Goal: Check status: Check status

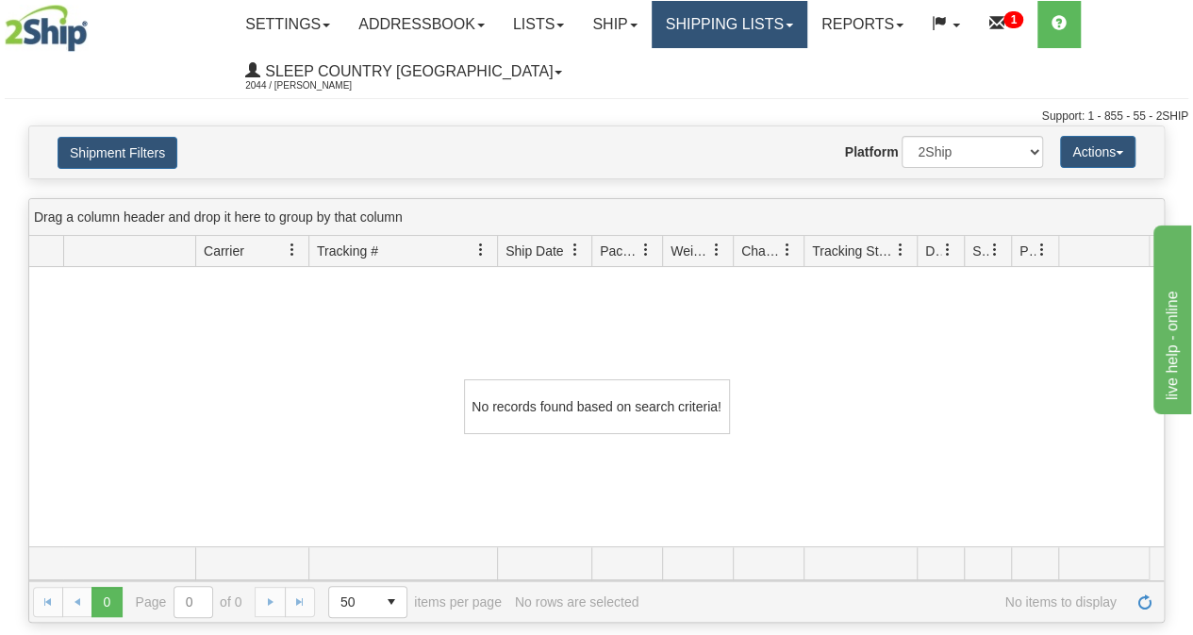
click at [743, 27] on link "Shipping lists" at bounding box center [730, 24] width 156 height 47
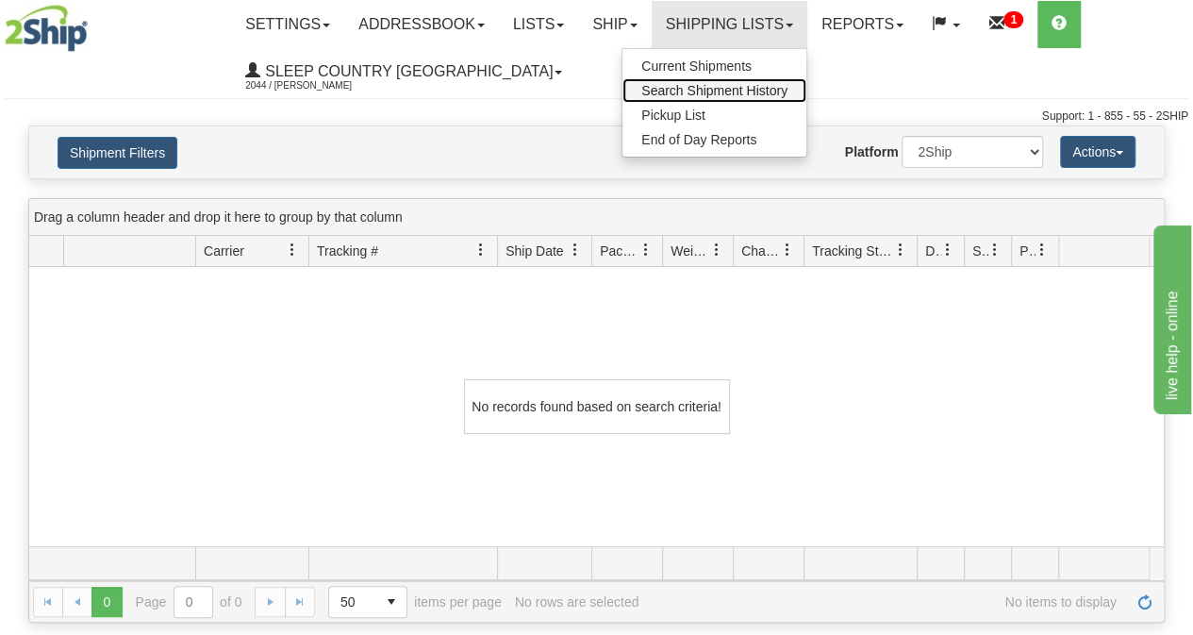
click at [728, 87] on span "Search Shipment History" at bounding box center [715, 90] width 146 height 15
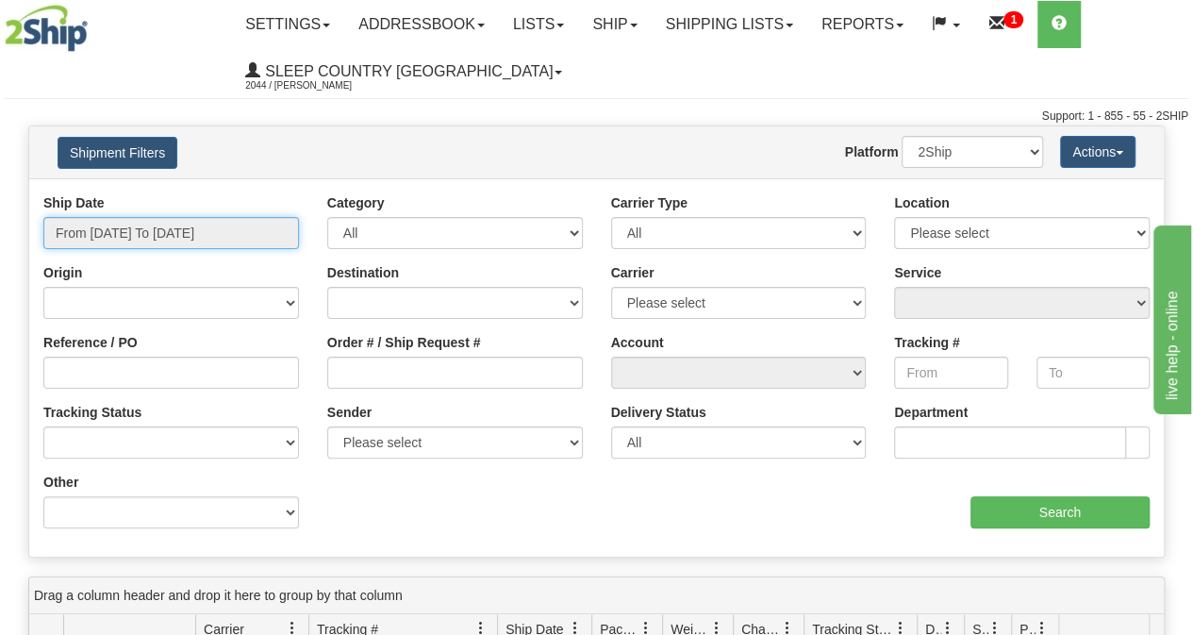
click at [187, 225] on input "From 09/15/2025 To 09/16/2025" at bounding box center [171, 233] width 256 height 32
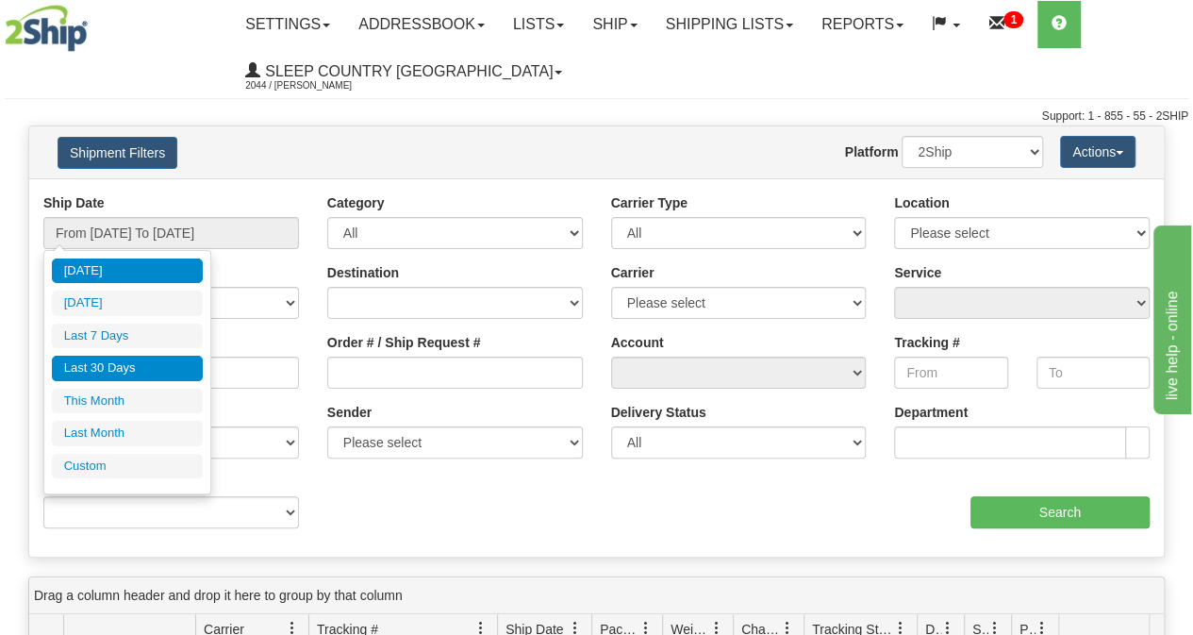
click at [100, 365] on li "Last 30 Days" at bounding box center [127, 368] width 151 height 25
type input "From 08/18/2025 To 09/16/2025"
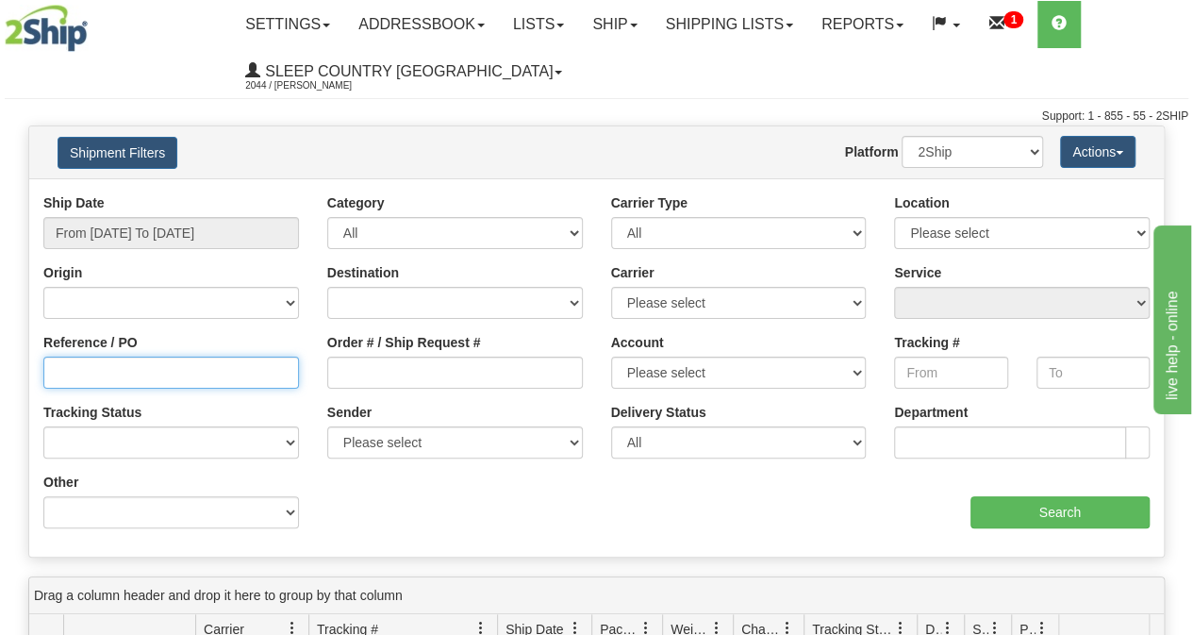
click at [101, 382] on input "Reference / PO" at bounding box center [171, 373] width 256 height 32
paste input "9000I082889"
type input "9000I082889"
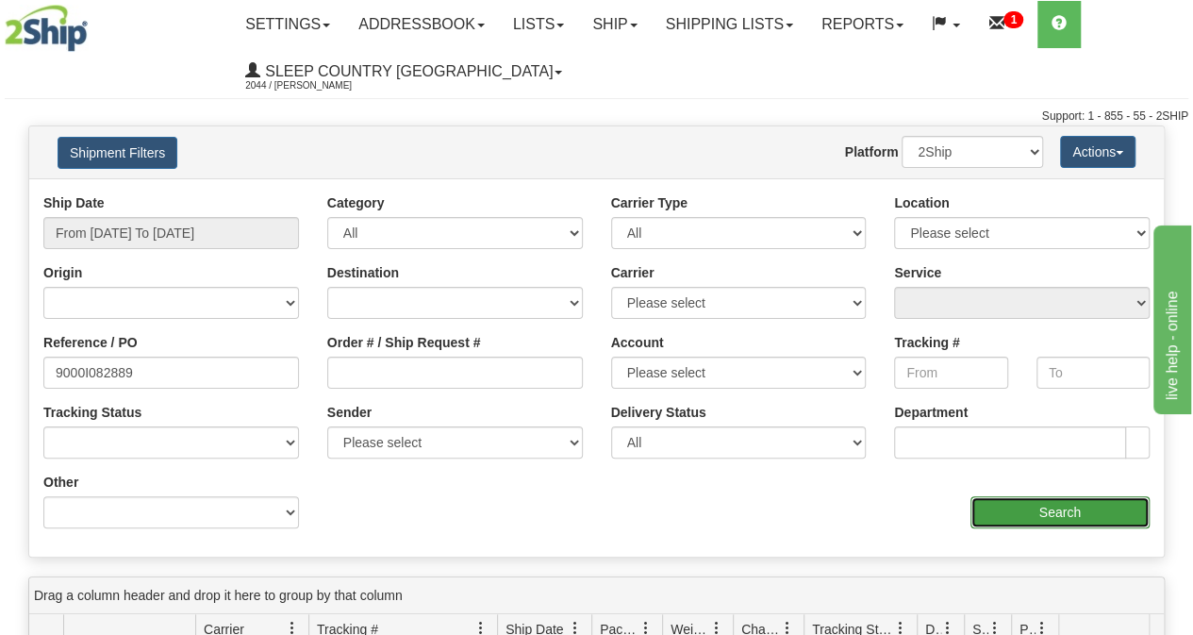
click at [994, 513] on input "Search" at bounding box center [1061, 512] width 180 height 32
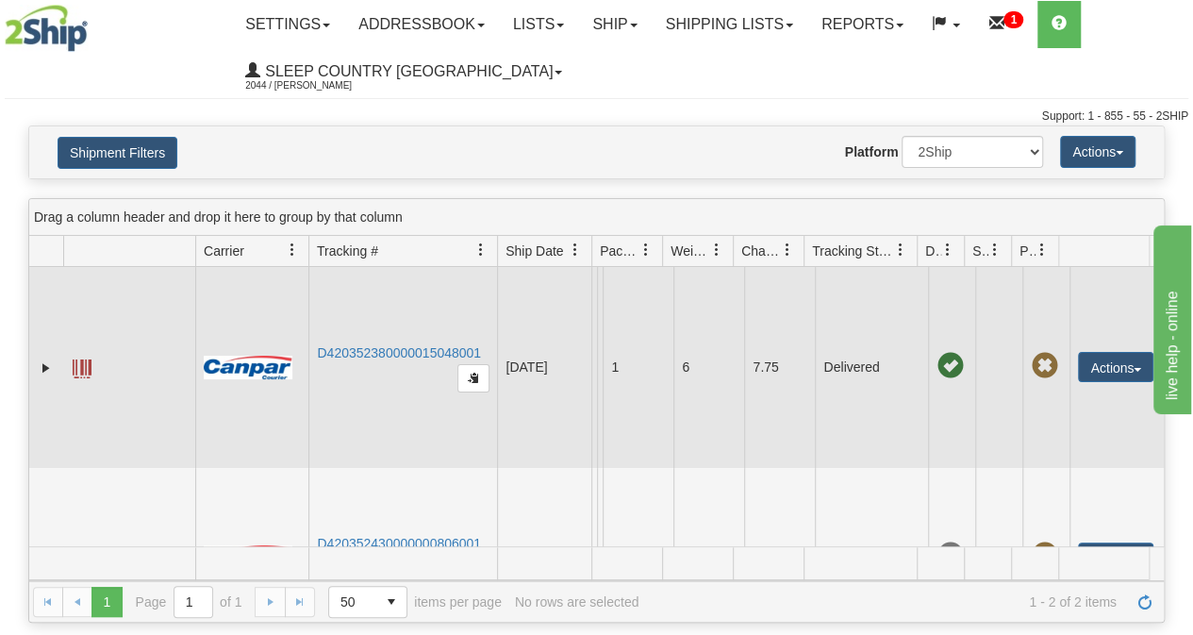
click at [85, 369] on span at bounding box center [82, 368] width 19 height 19
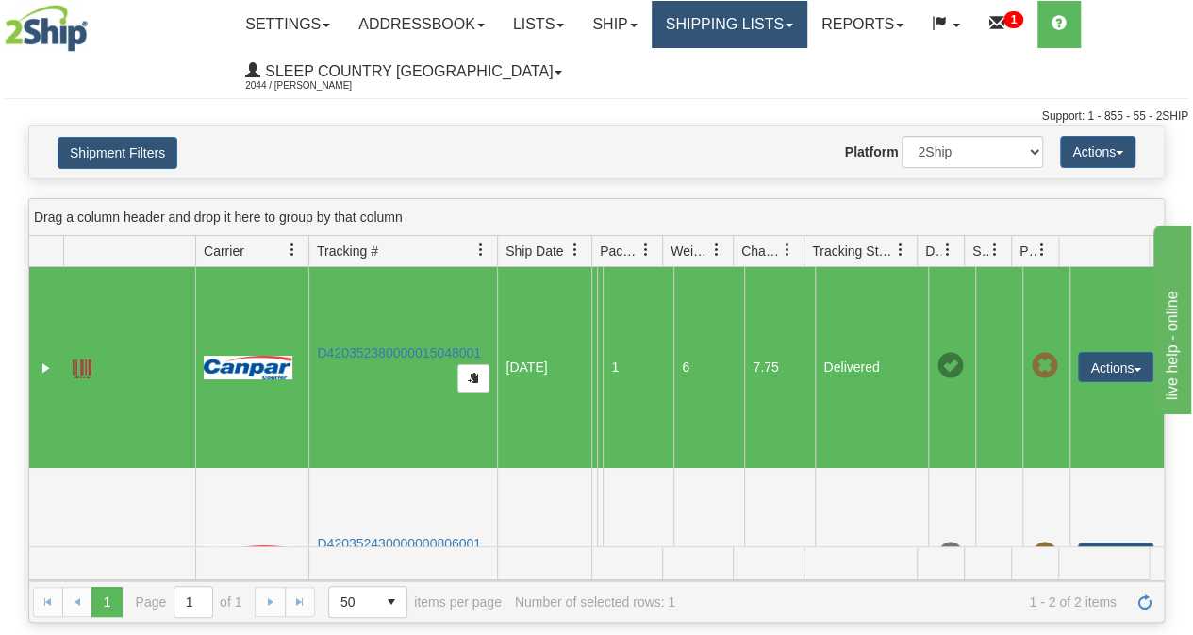
click at [763, 29] on link "Shipping lists" at bounding box center [730, 24] width 156 height 47
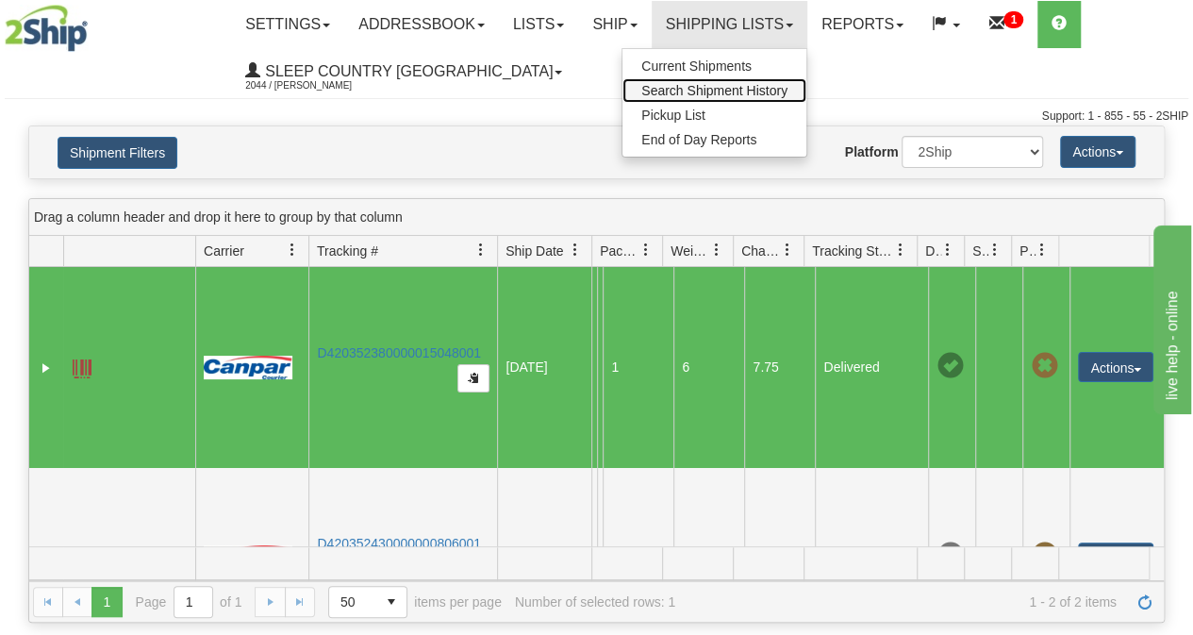
click at [745, 93] on span "Search Shipment History" at bounding box center [715, 90] width 146 height 15
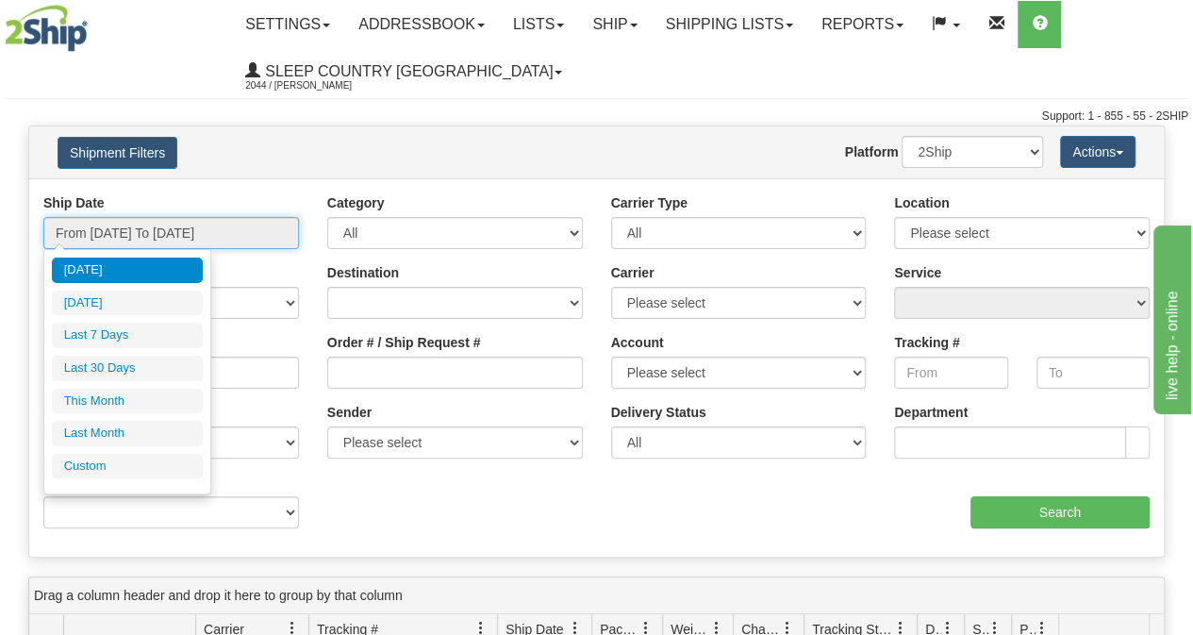
click at [130, 239] on input "From [DATE] To [DATE]" at bounding box center [171, 233] width 256 height 32
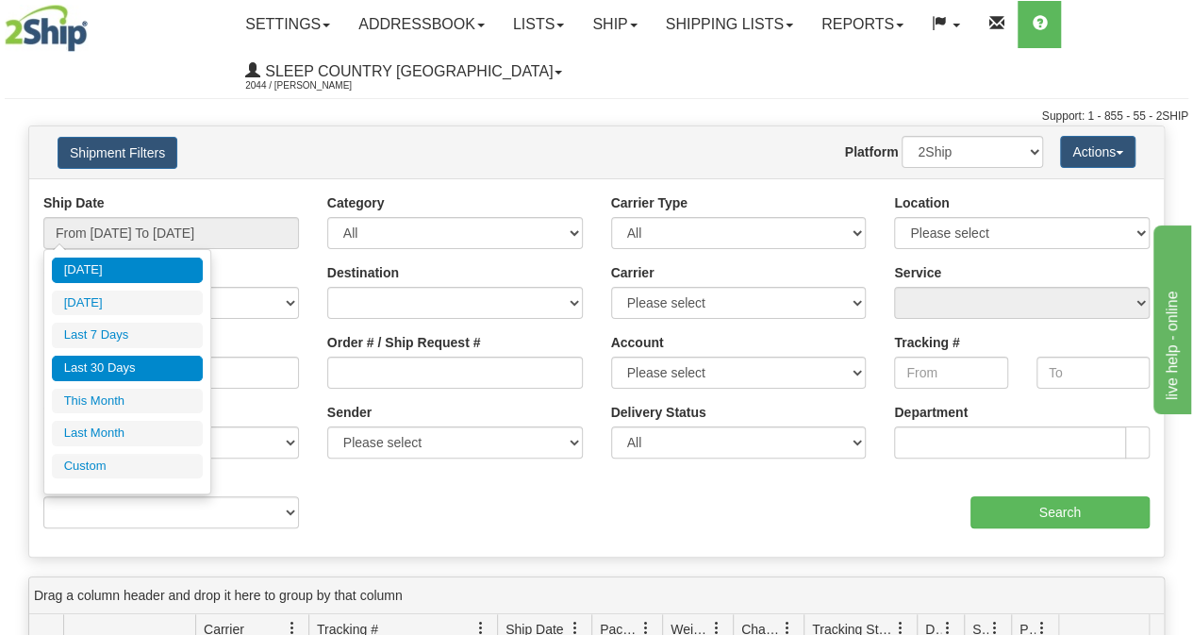
click at [111, 367] on li "Last 30 Days" at bounding box center [127, 368] width 151 height 25
type input "From [DATE] To [DATE]"
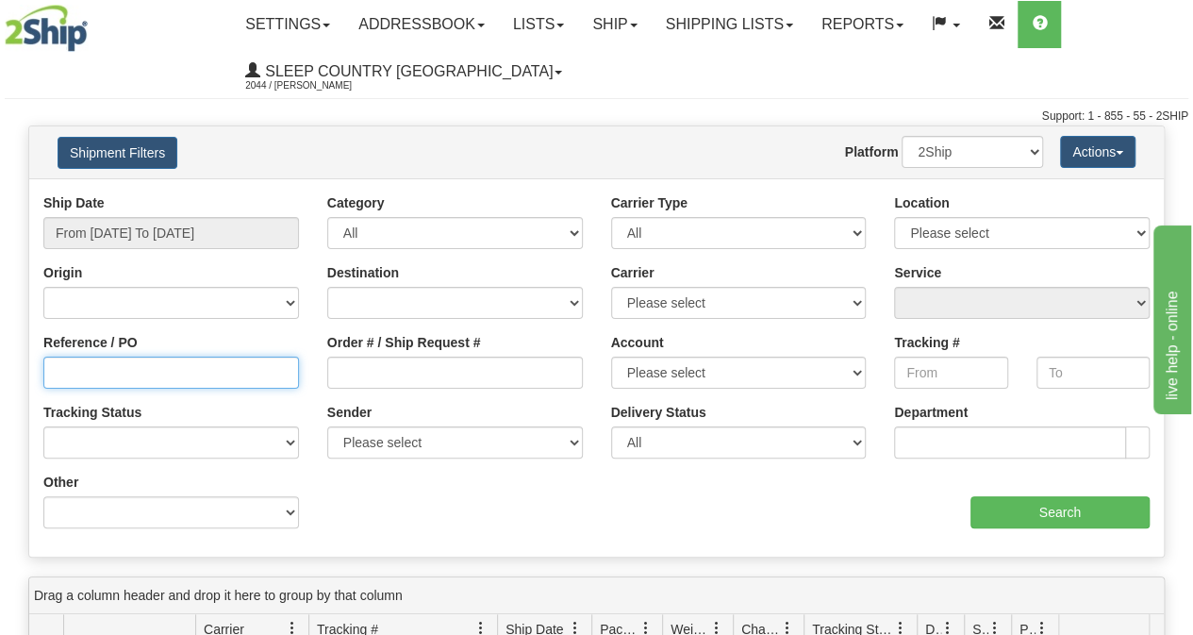
click at [79, 379] on input "Reference / PO" at bounding box center [171, 373] width 256 height 32
paste input "9000I092301"
type input "9000I092301"
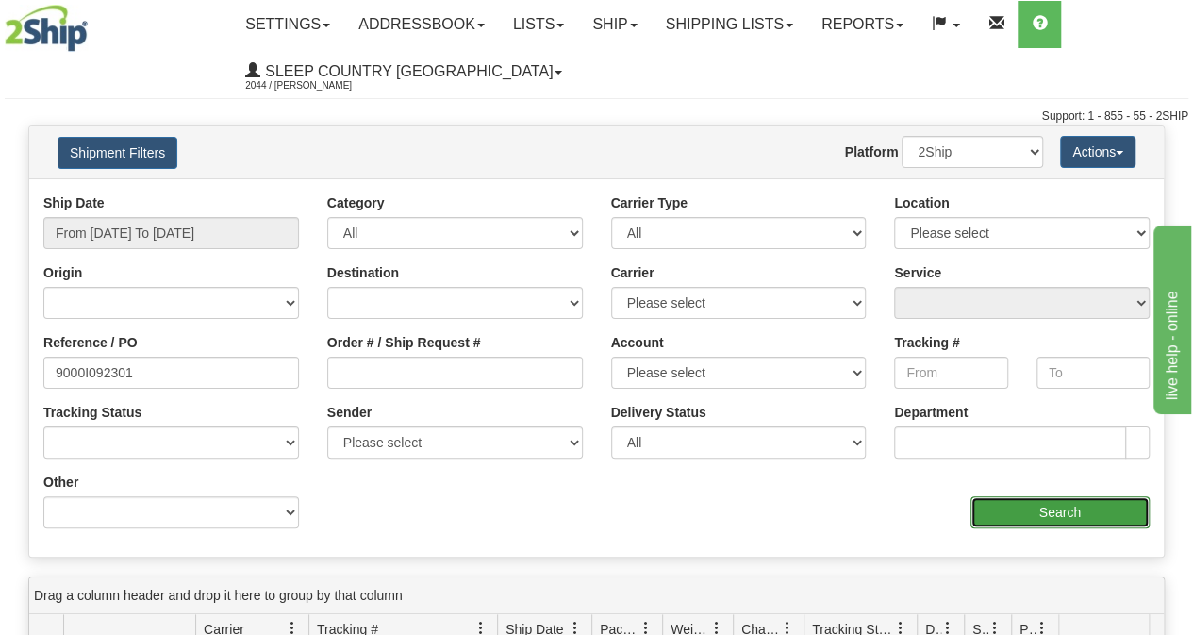
click at [994, 515] on input "Search" at bounding box center [1061, 512] width 180 height 32
